Goal: Task Accomplishment & Management: Complete application form

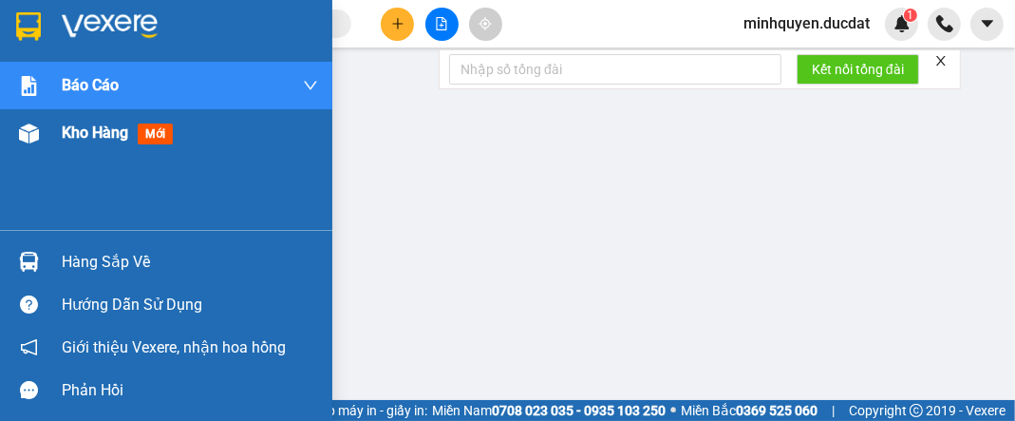
click at [80, 138] on span "Kho hàng" at bounding box center [95, 132] width 66 height 18
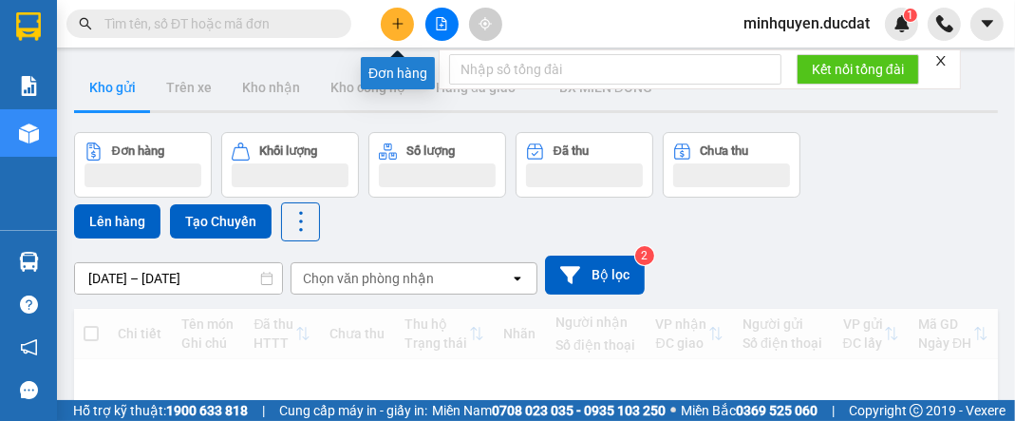
click at [404, 29] on button at bounding box center [397, 24] width 33 height 33
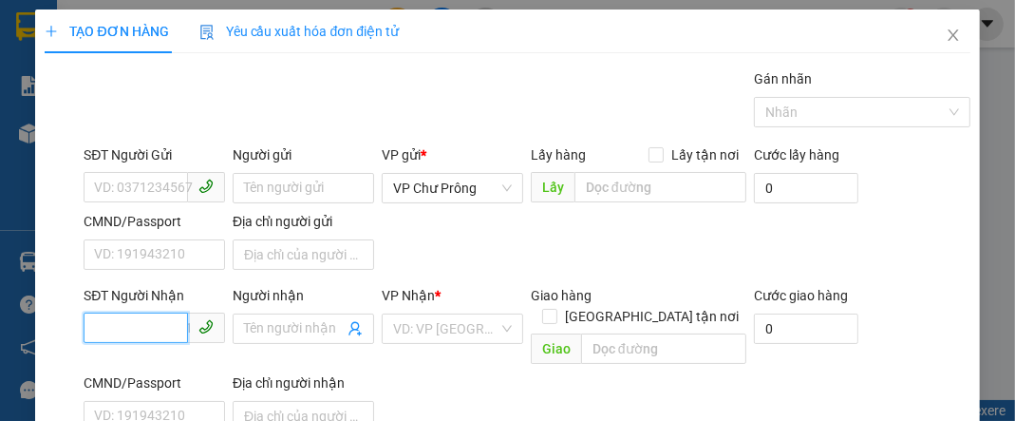
click at [125, 327] on input "SĐT Người Nhận" at bounding box center [136, 327] width 104 height 30
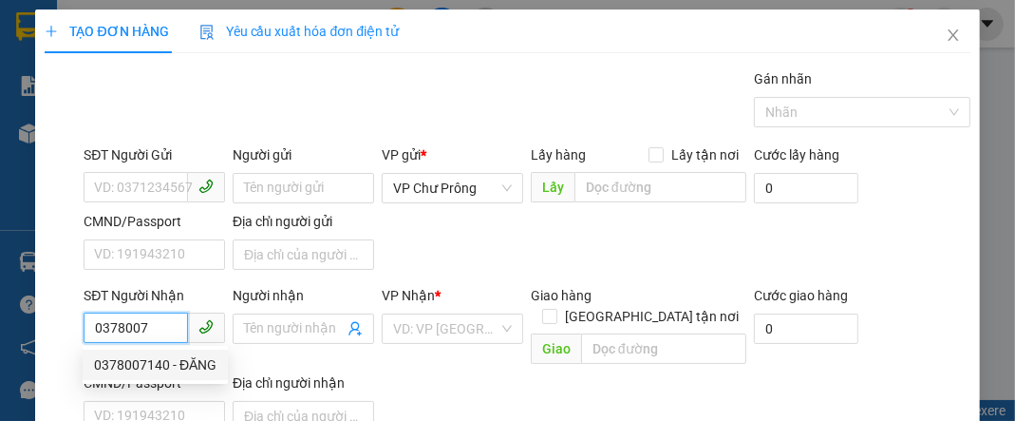
click at [142, 369] on div "0378007140 - ĐĂNG" at bounding box center [155, 364] width 122 height 21
type input "0378007140"
type input "ĐĂNG"
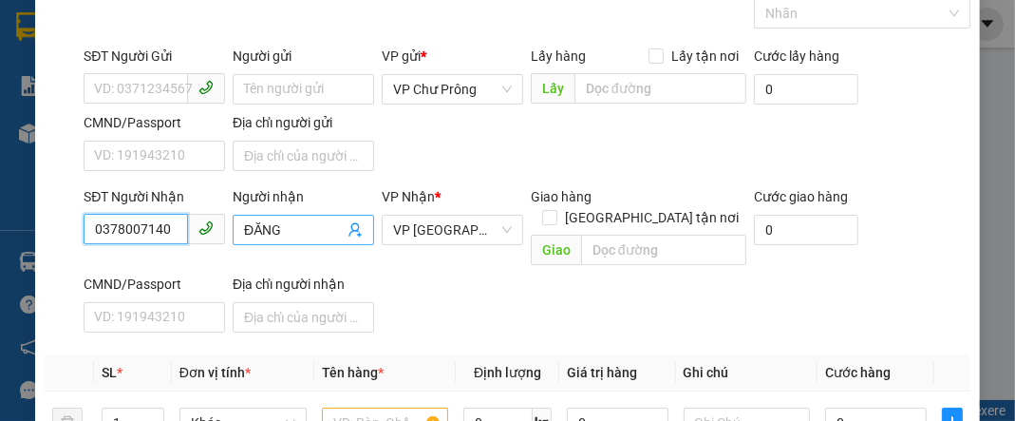
scroll to position [227, 0]
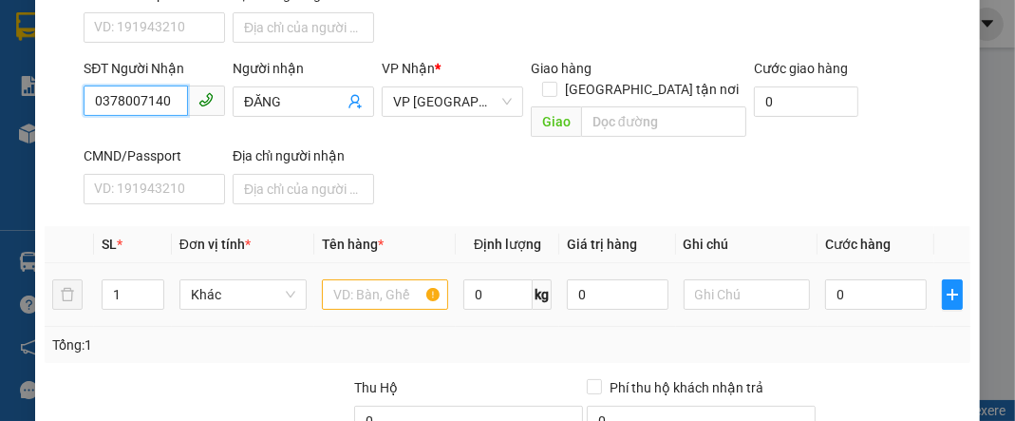
type input "0378007140"
click at [349, 279] on input "text" at bounding box center [385, 294] width 127 height 30
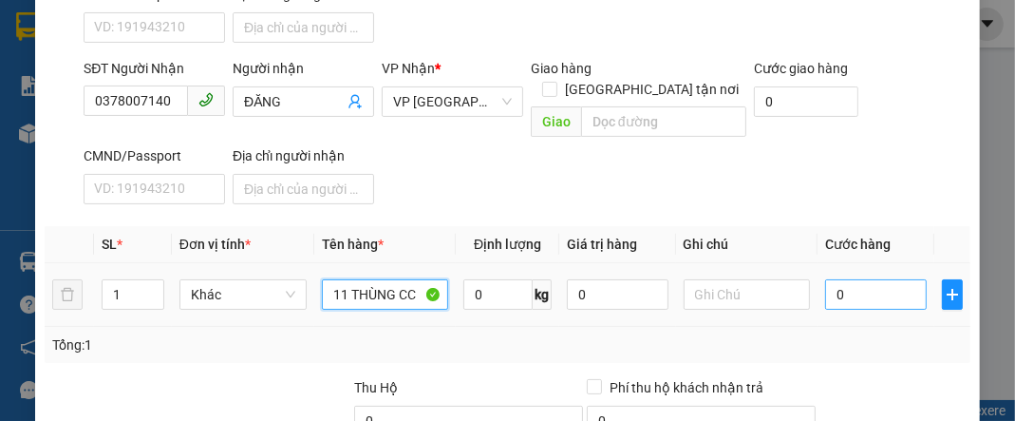
type input "11 THÙNG CC"
click at [832, 279] on input "0" at bounding box center [875, 294] width 101 height 30
type input "7"
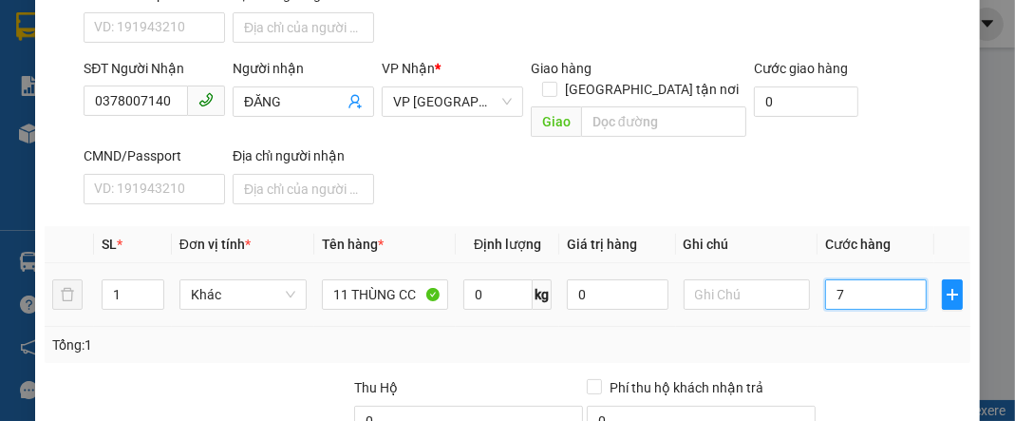
type input "70"
type input "700"
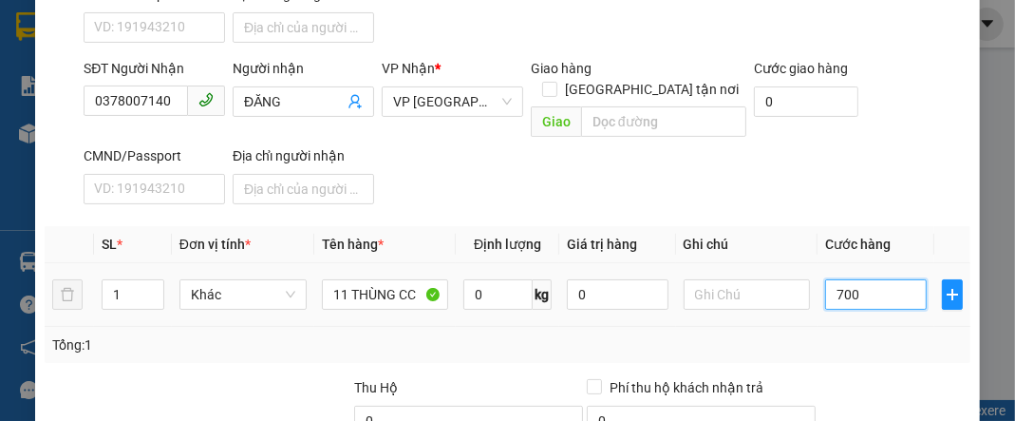
type input "700"
type input "7.000"
type input "70.000"
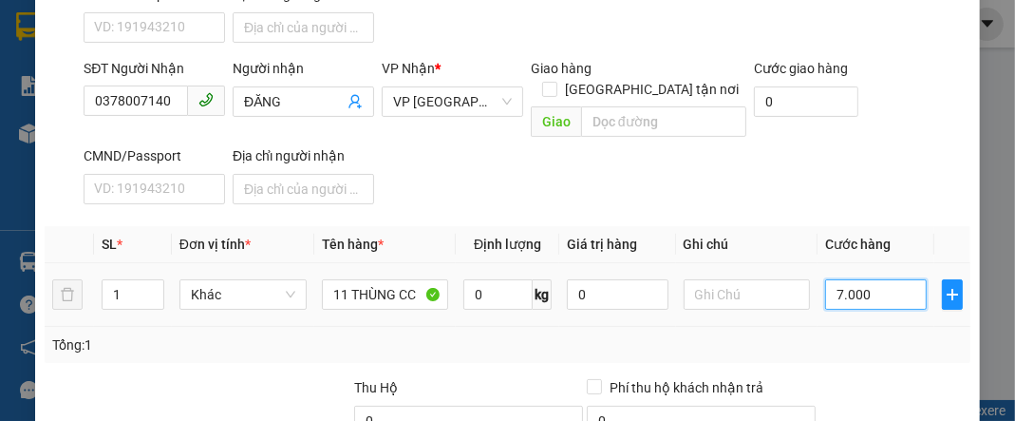
type input "70.000"
type input "700.000"
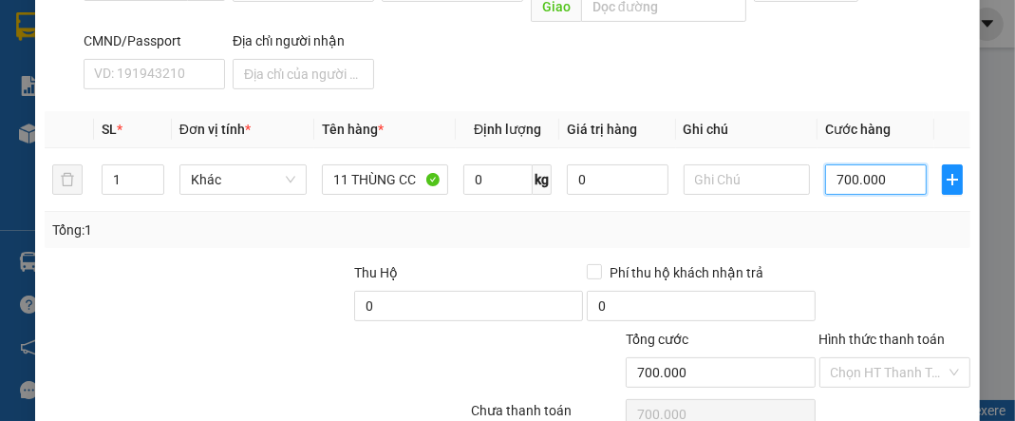
scroll to position [410, 0]
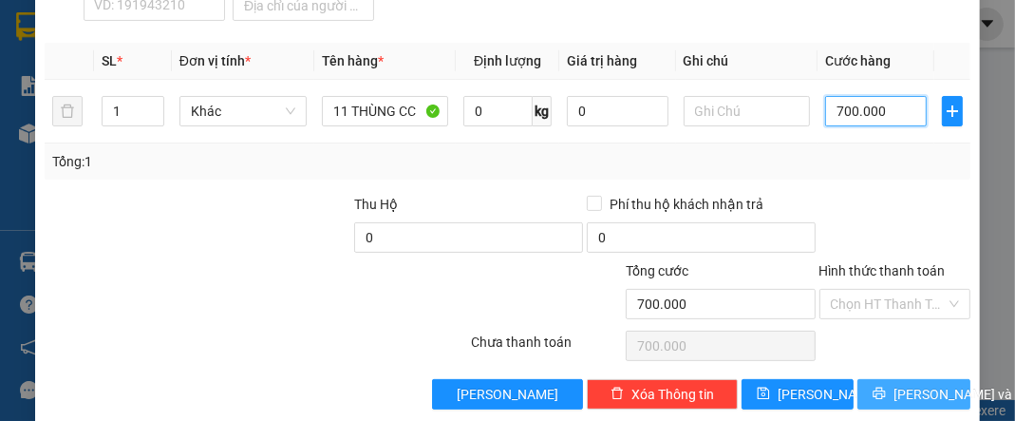
type input "700.000"
click at [912, 384] on span "[PERSON_NAME] và In" at bounding box center [959, 394] width 133 height 21
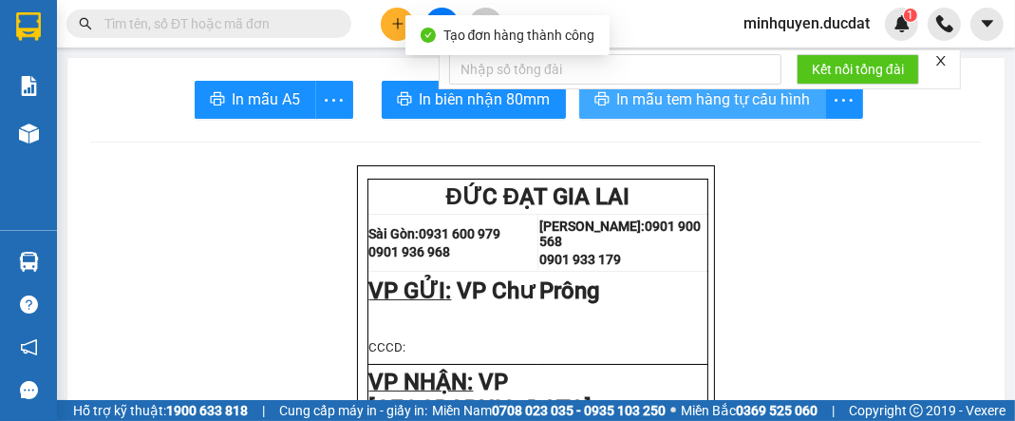
click at [686, 107] on span "In mẫu tem hàng tự cấu hình" at bounding box center [714, 99] width 194 height 24
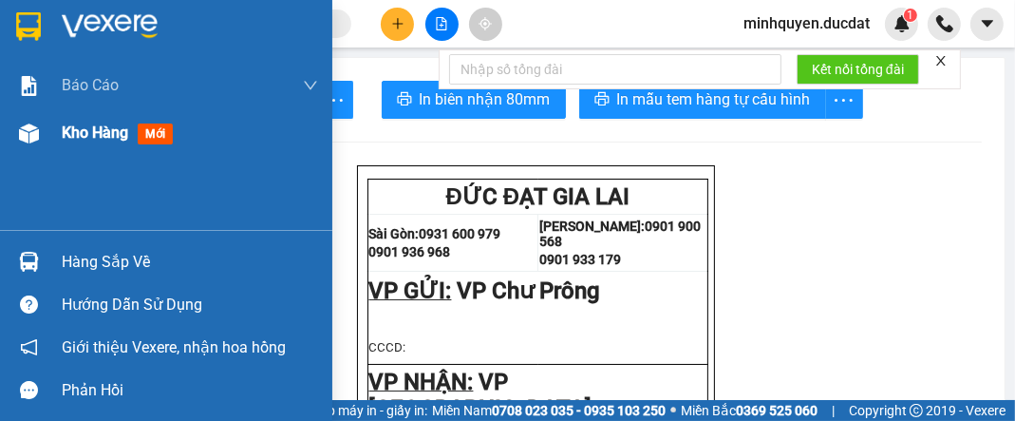
click at [104, 146] on div "Kho hàng mới" at bounding box center [190, 132] width 256 height 47
